Goal: Obtain resource: Download file/media

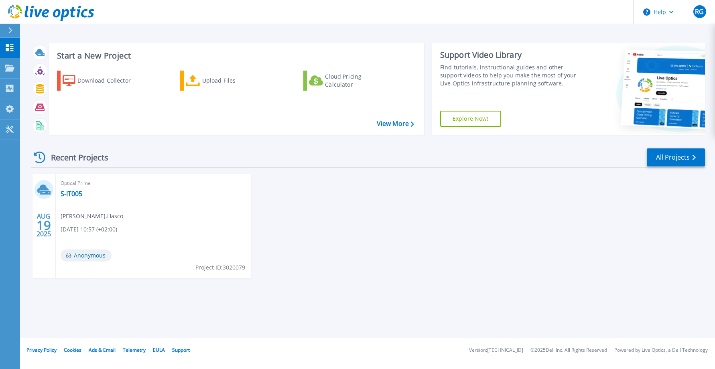
drag, startPoint x: 194, startPoint y: 203, endPoint x: 178, endPoint y: 206, distance: 16.0
click at [196, 203] on div "Optical Prime S-IT005 [PERSON_NAME] , Hasco [DATE] 10:57 (+02:00) Anonymous Pro…" at bounding box center [153, 226] width 195 height 104
click at [80, 190] on link "S-IT005" at bounding box center [72, 194] width 22 height 8
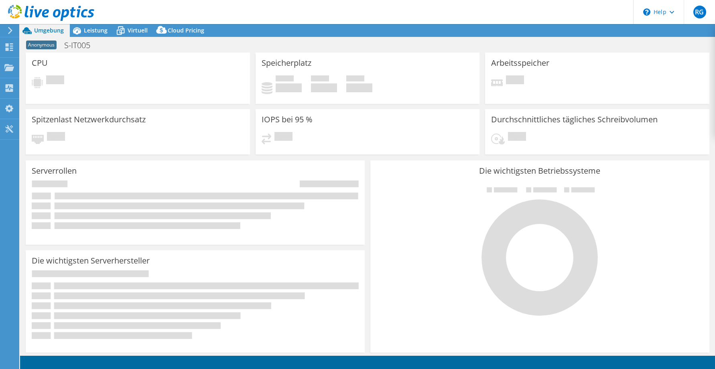
select select "USD"
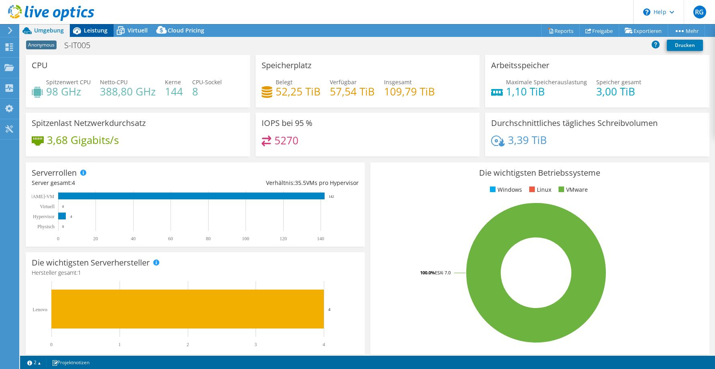
click at [97, 27] on span "Leistung" at bounding box center [96, 30] width 24 height 8
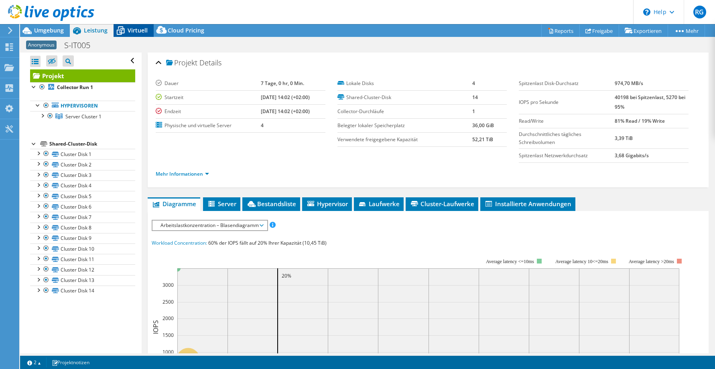
click at [128, 28] on span "Virtuell" at bounding box center [138, 30] width 20 height 8
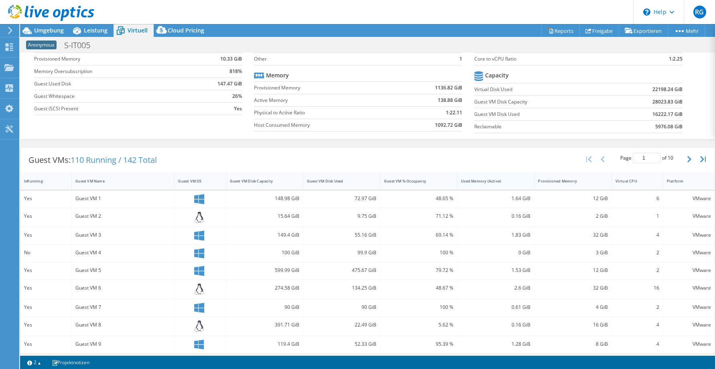
scroll to position [40, 0]
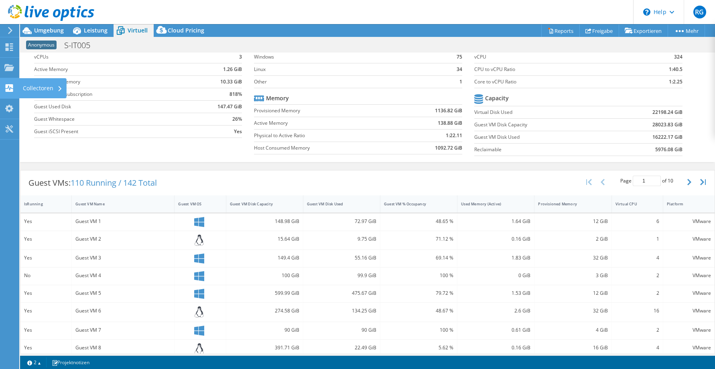
click at [12, 90] on use at bounding box center [10, 88] width 8 height 8
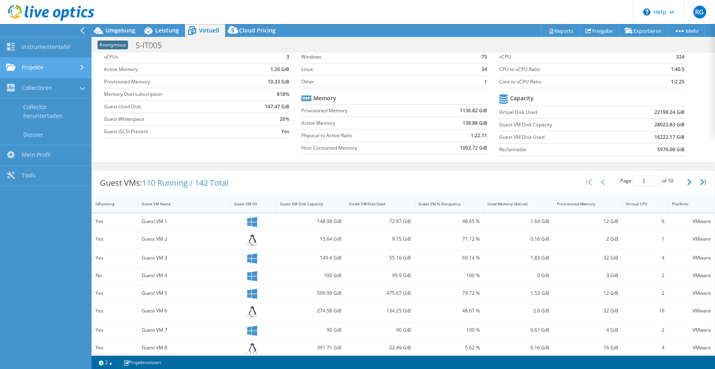
click at [26, 62] on link "Projekte" at bounding box center [45, 68] width 91 height 20
click at [480, 34] on div "Projektmaßnahmen Projektmaßnahmen Reports Freigabe Exportieren vSAN ReadyNode S…" at bounding box center [402, 30] width 623 height 13
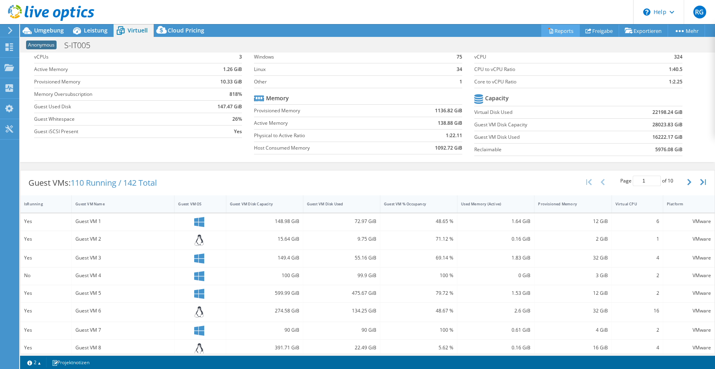
click at [560, 35] on link "Reports" at bounding box center [560, 30] width 38 height 12
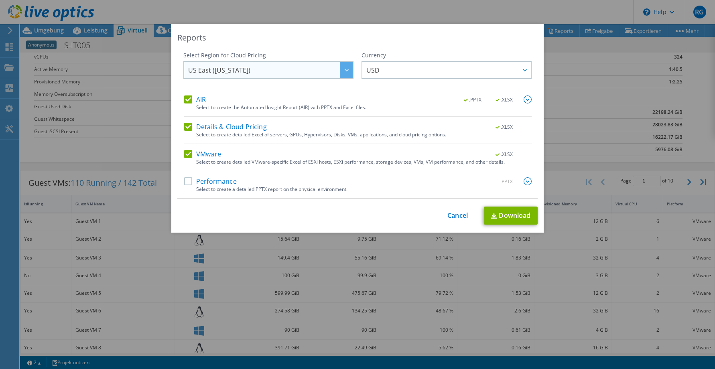
click at [300, 70] on span "US East (Virginia)" at bounding box center [270, 70] width 164 height 16
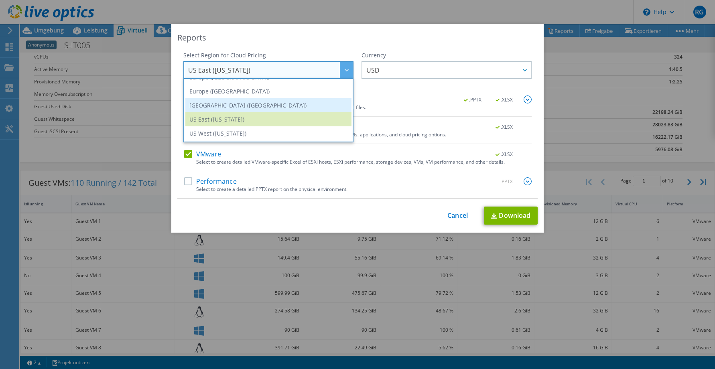
scroll to position [68, 0]
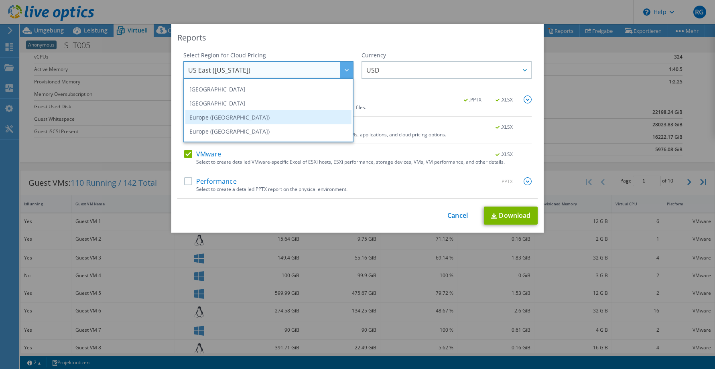
click at [243, 114] on li "Europe (Frankfurt)" at bounding box center [268, 117] width 166 height 14
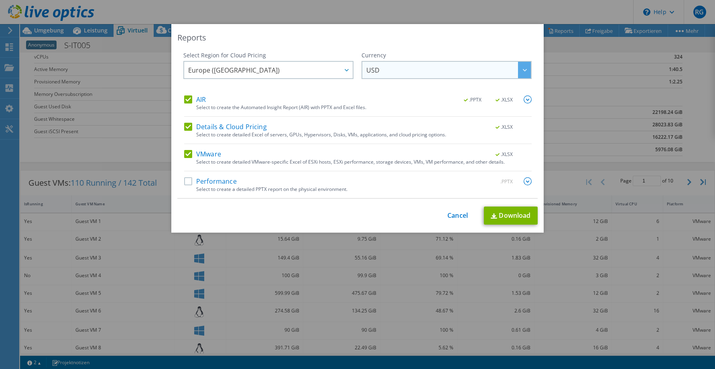
click at [387, 65] on span "USD" at bounding box center [448, 70] width 164 height 16
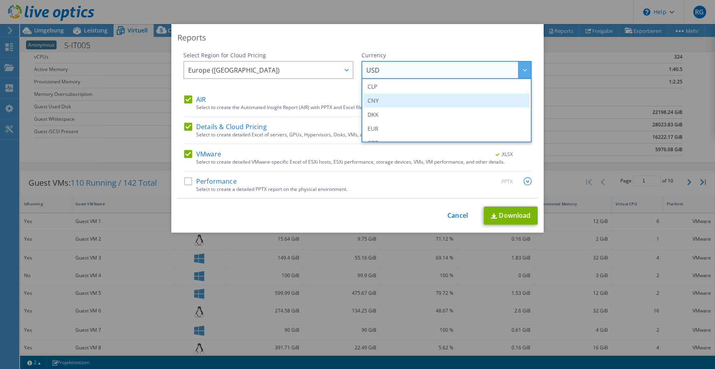
scroll to position [80, 0]
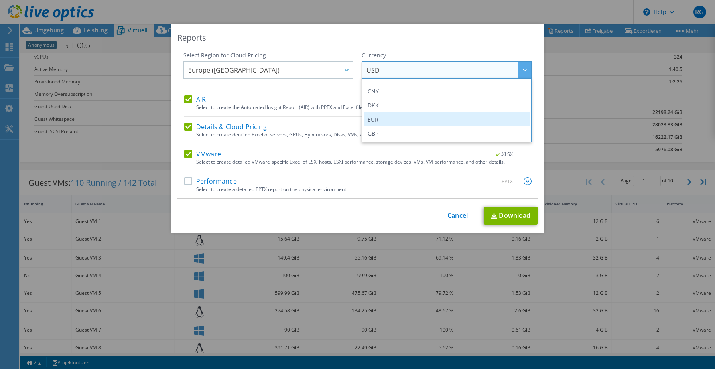
click at [377, 115] on li "EUR" at bounding box center [446, 119] width 166 height 14
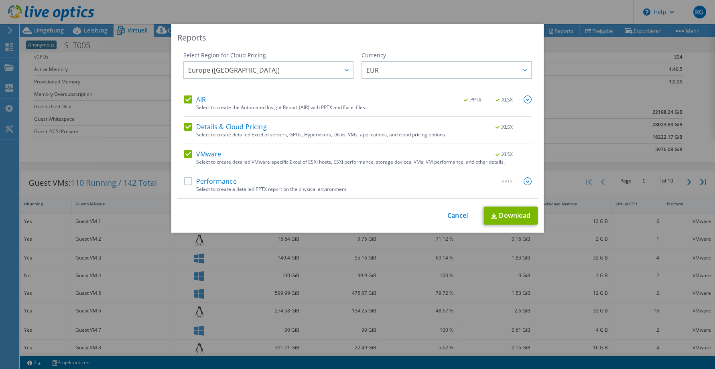
click at [187, 180] on label "Performance" at bounding box center [210, 181] width 53 height 8
click at [0, 0] on input "Performance" at bounding box center [0, 0] width 0 height 0
click at [524, 180] on img at bounding box center [527, 181] width 8 height 8
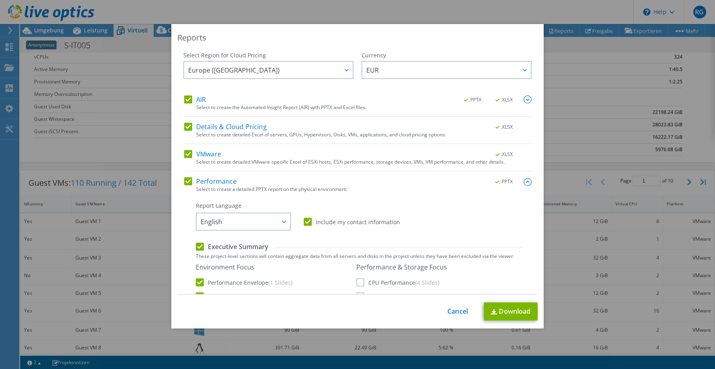
click at [185, 127] on label "Details & Cloud Pricing" at bounding box center [225, 127] width 83 height 8
click at [0, 0] on input "Details & Cloud Pricing" at bounding box center [0, 0] width 0 height 0
click at [512, 312] on link "Download" at bounding box center [511, 311] width 54 height 18
click at [413, 109] on div "Select to create the Automated Insight Report (AIR) with PPTX and Excel files." at bounding box center [363, 108] width 335 height 6
